Goal: Task Accomplishment & Management: Manage account settings

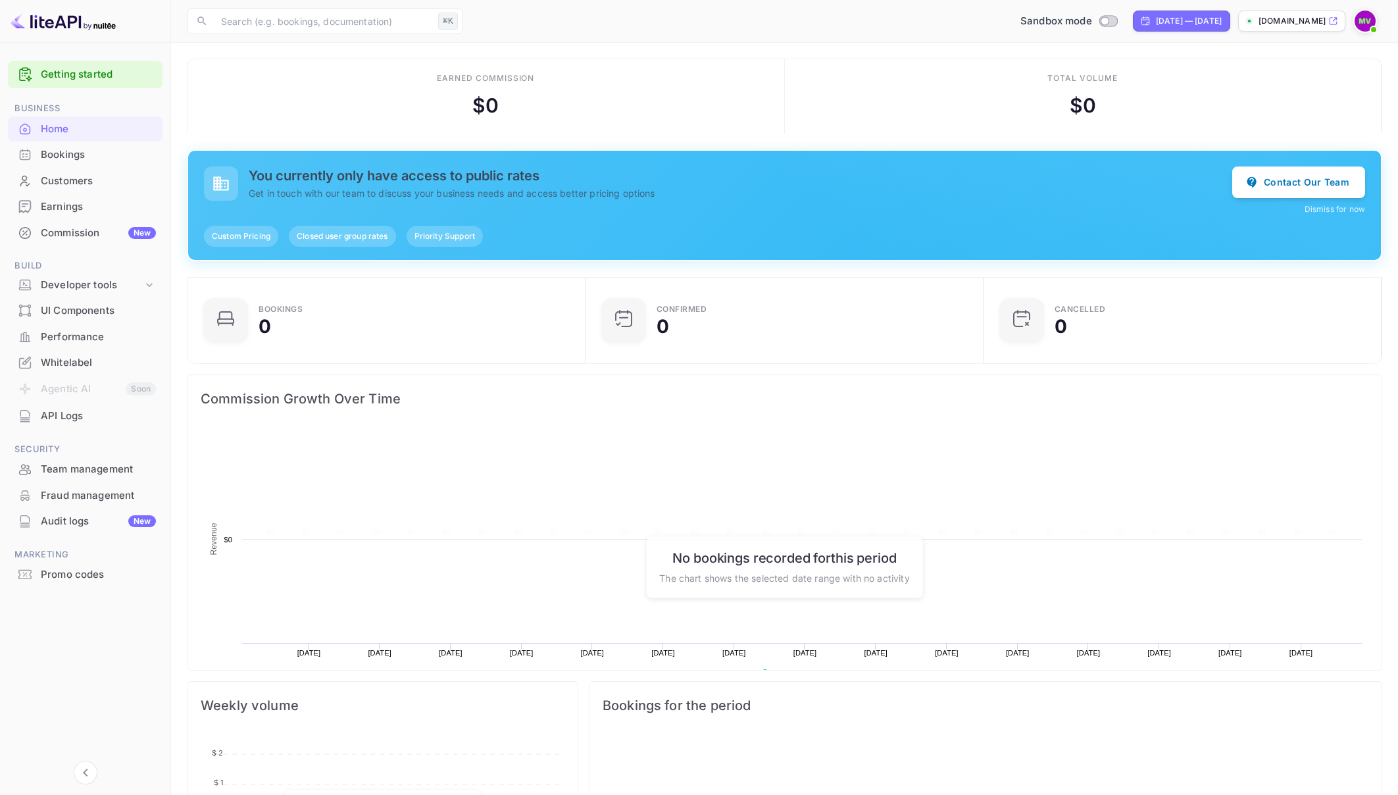
scroll to position [214, 390]
click at [68, 359] on div "Whitelabel" at bounding box center [98, 362] width 115 height 15
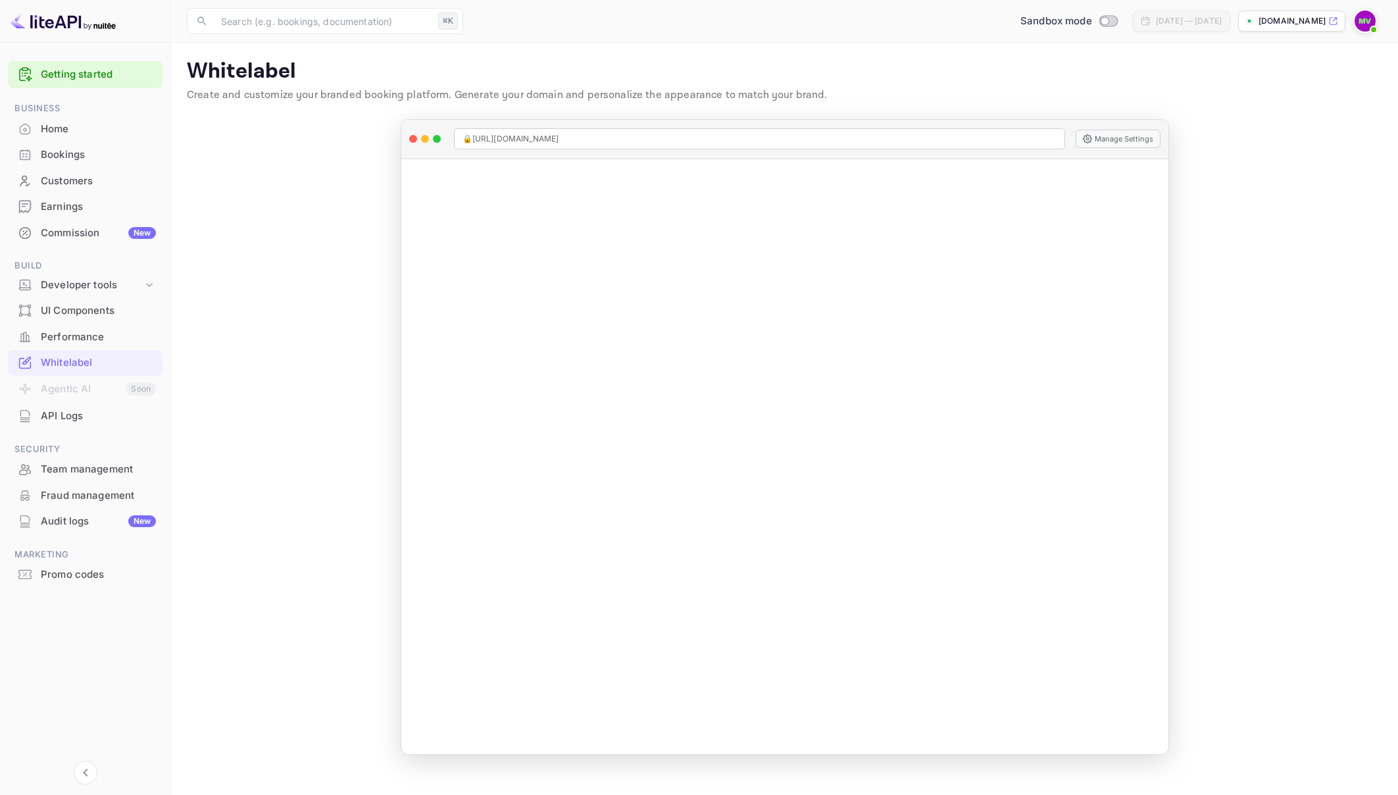
click at [1317, 22] on p "[DOMAIN_NAME]" at bounding box center [1292, 21] width 67 height 12
click at [32, 23] on img at bounding box center [63, 21] width 105 height 21
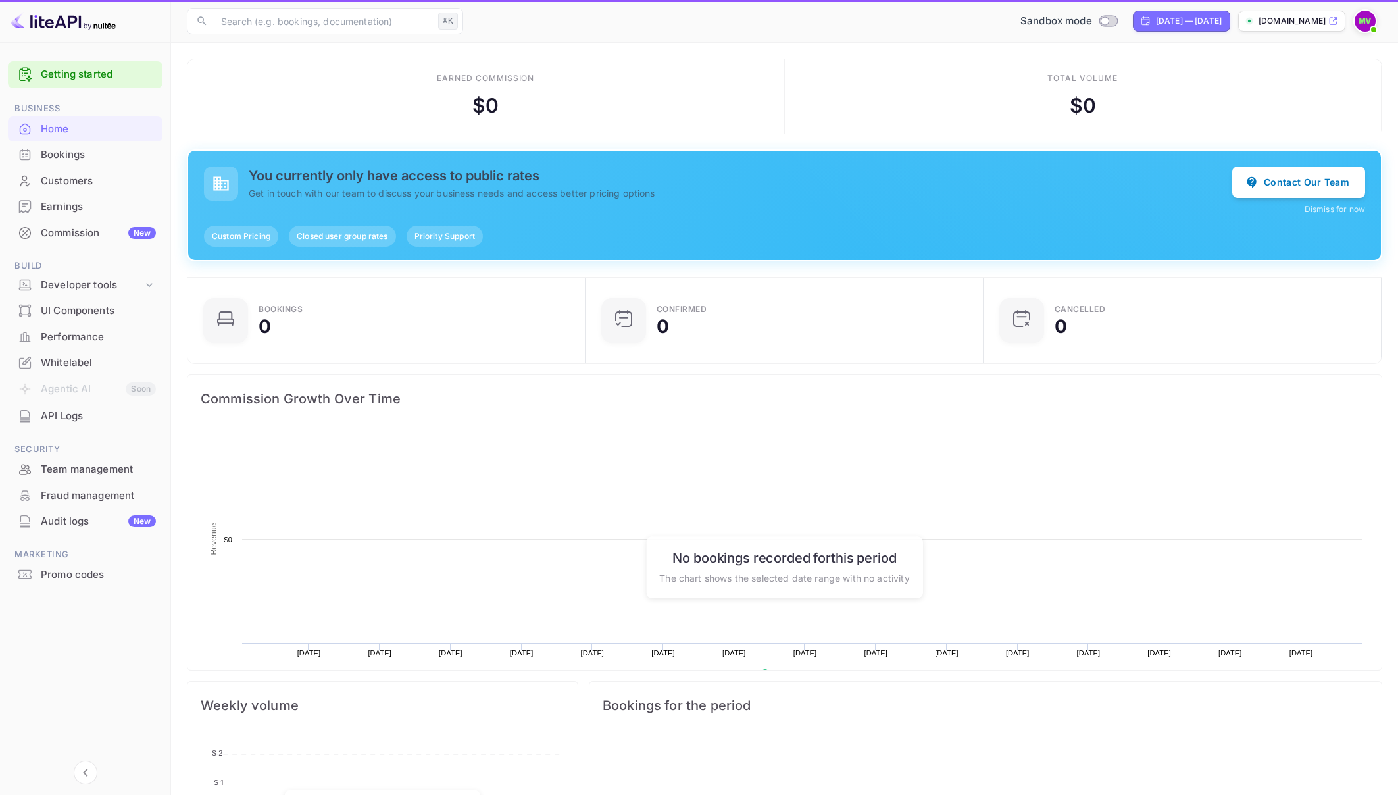
scroll to position [214, 390]
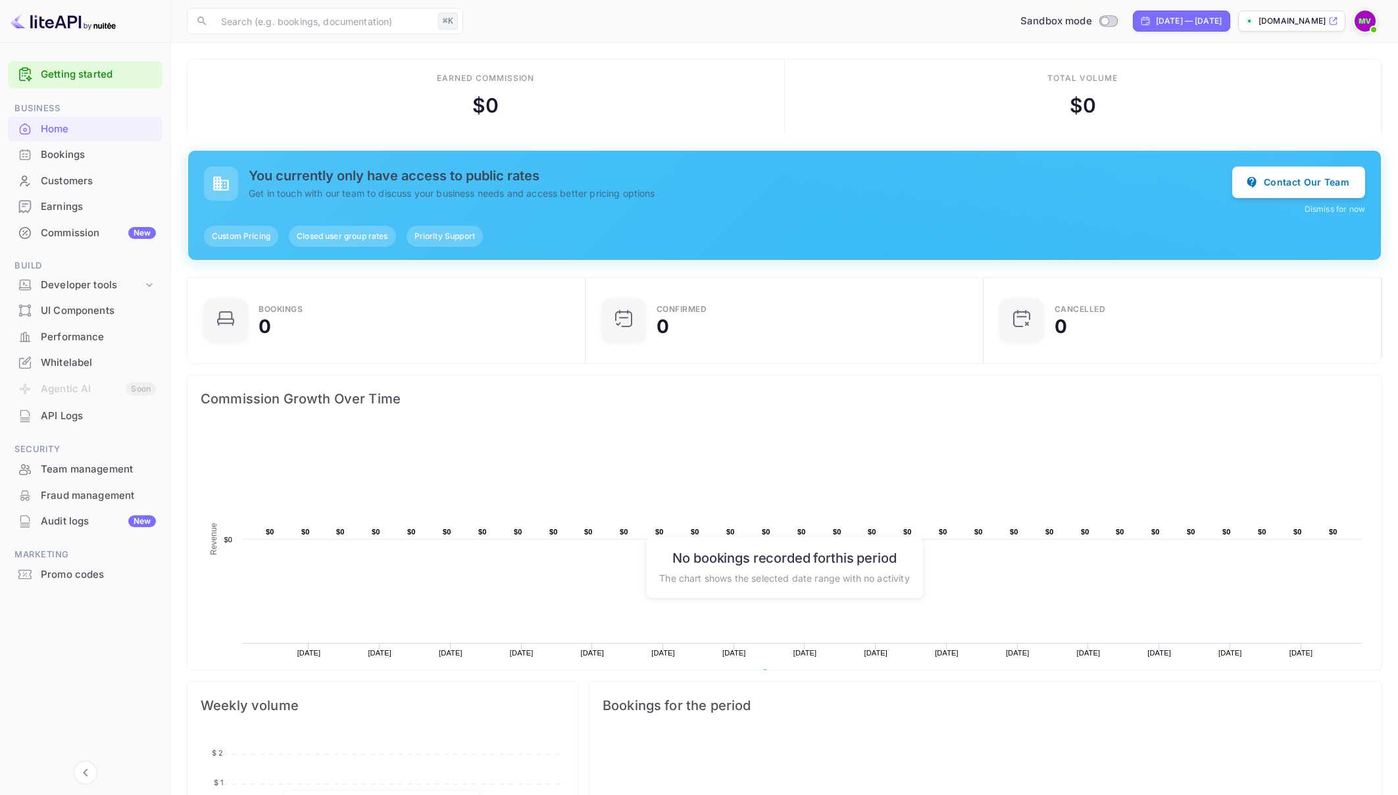
click at [1365, 22] on img at bounding box center [1365, 21] width 21 height 21
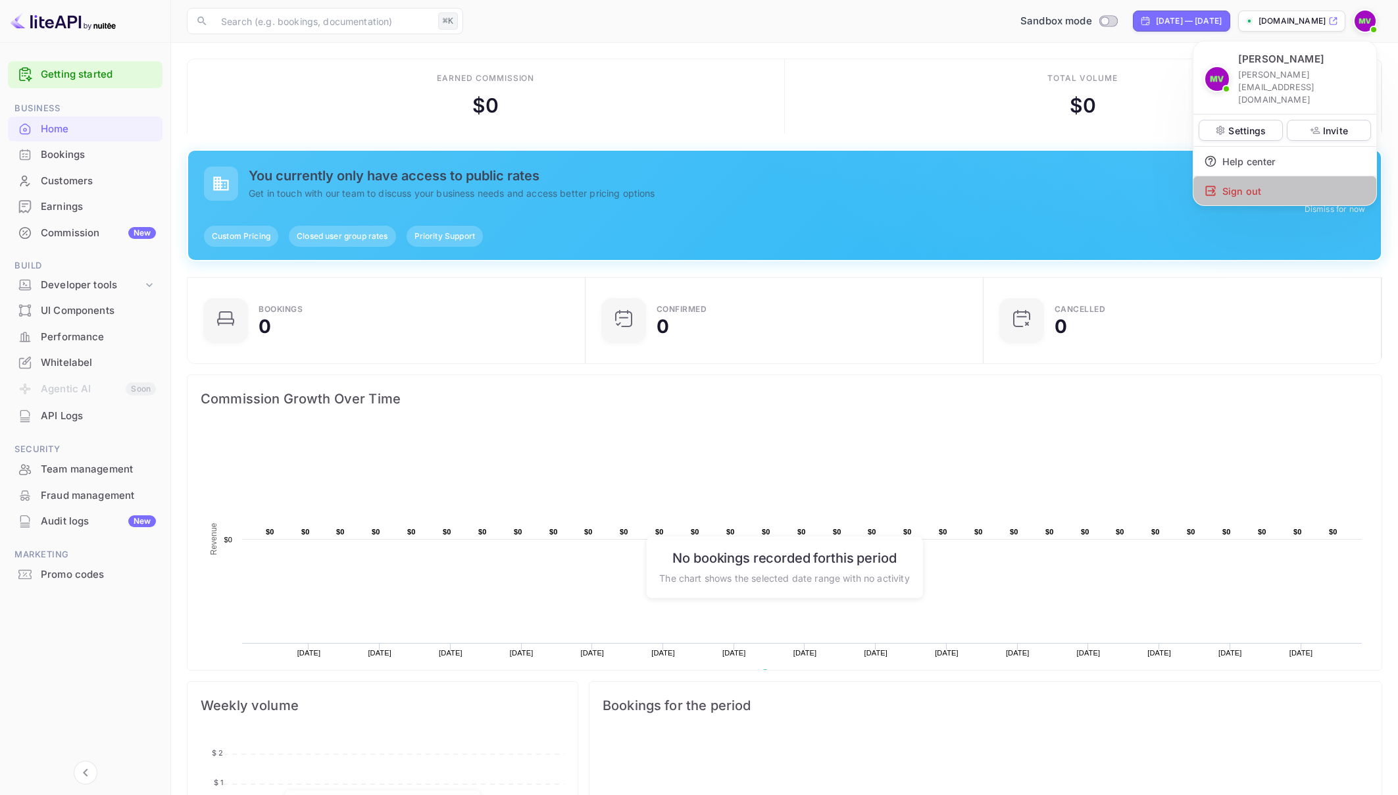
click at [1234, 176] on div "Sign out" at bounding box center [1285, 190] width 183 height 29
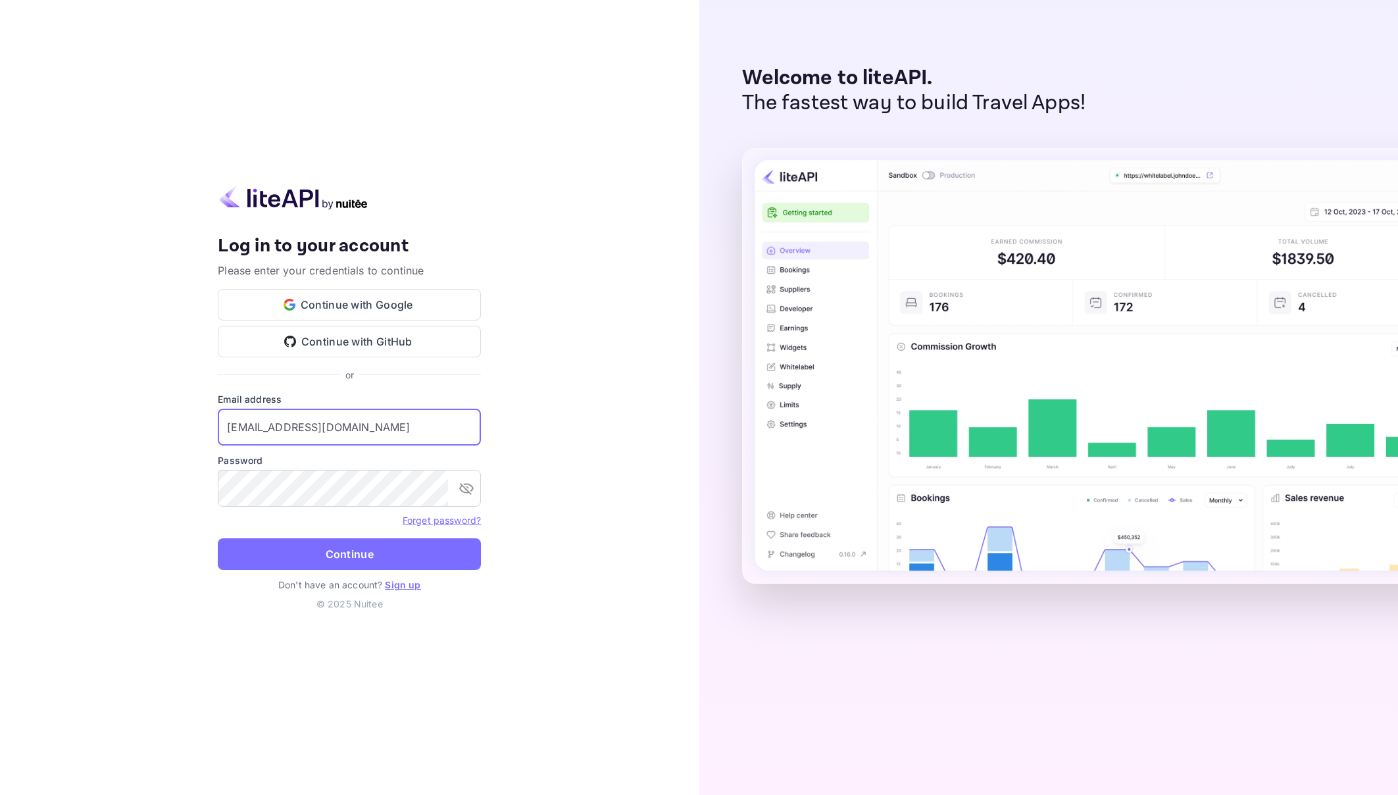
type input "[EMAIL_ADDRESS][DOMAIN_NAME]"
click at [469, 493] on icon "toggle password visibility" at bounding box center [466, 489] width 14 height 12
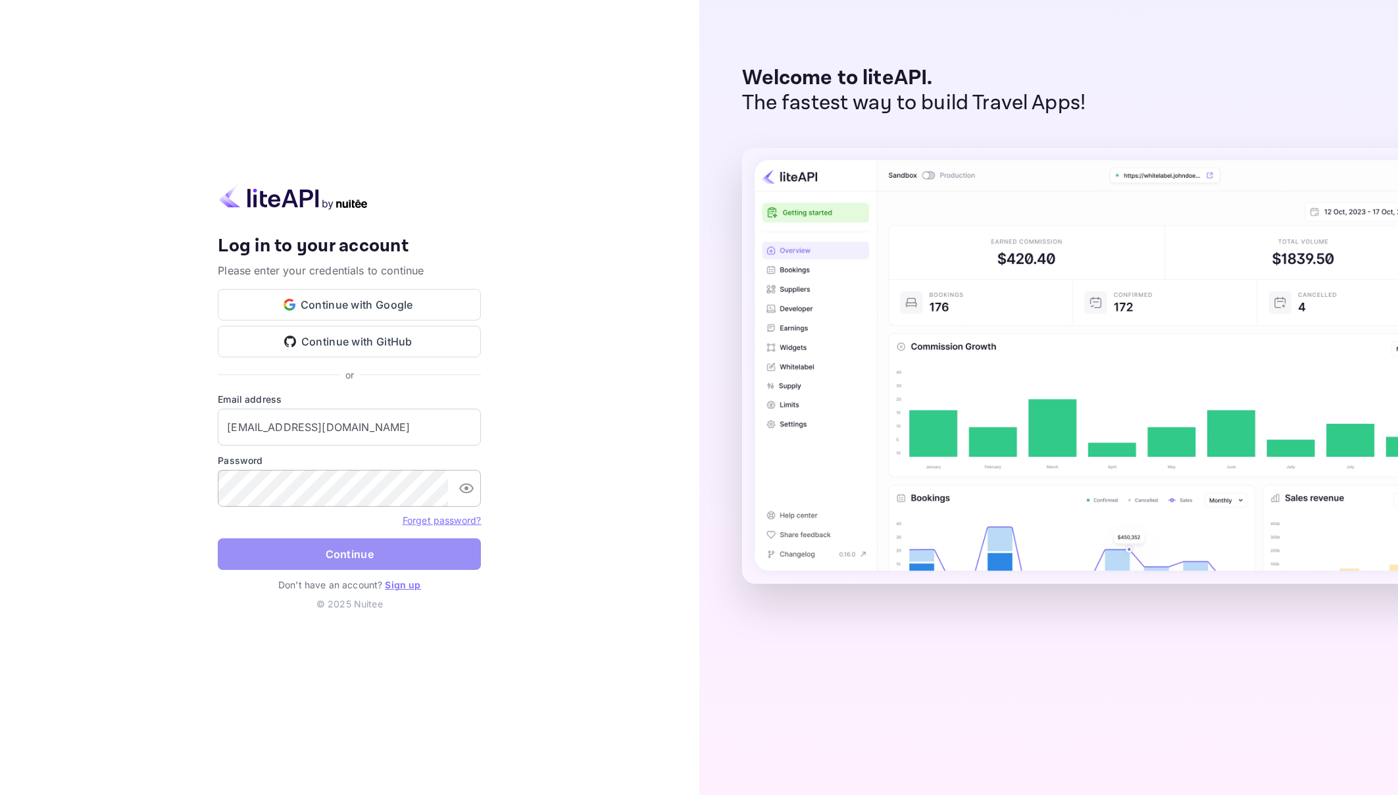
click at [345, 554] on button "Continue" at bounding box center [349, 554] width 263 height 32
click at [422, 556] on button "Continue" at bounding box center [349, 554] width 263 height 32
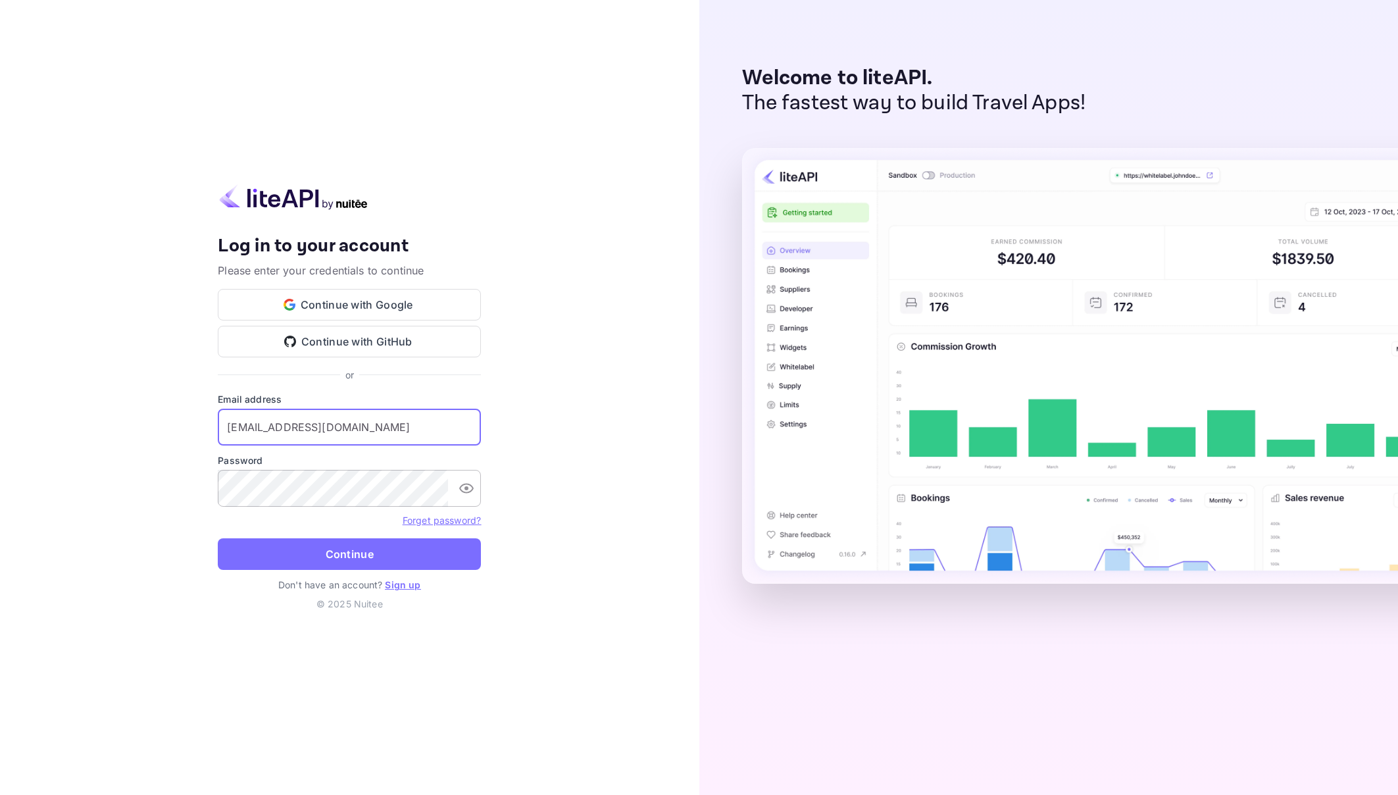
drag, startPoint x: 343, startPoint y: 428, endPoint x: 197, endPoint y: 424, distance: 146.1
click at [197, 424] on div "Your account has been created successfully, a confirmation link has been sent t…" at bounding box center [349, 397] width 699 height 795
